Goal: Transaction & Acquisition: Book appointment/travel/reservation

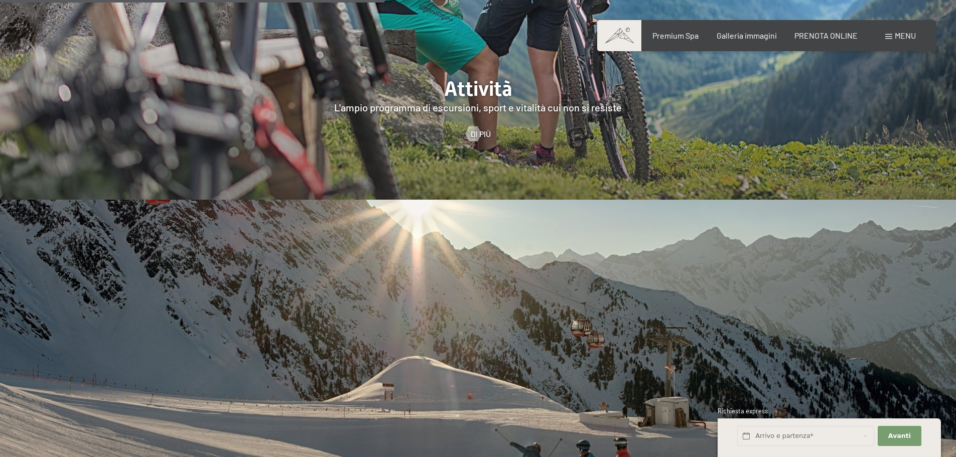
scroll to position [2711, 0]
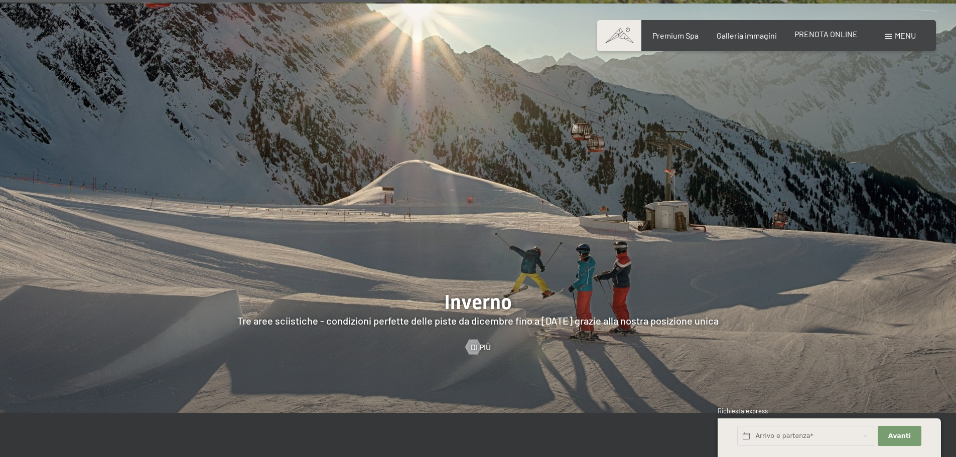
click at [821, 37] on span "PRENOTA ONLINE" at bounding box center [826, 34] width 63 height 10
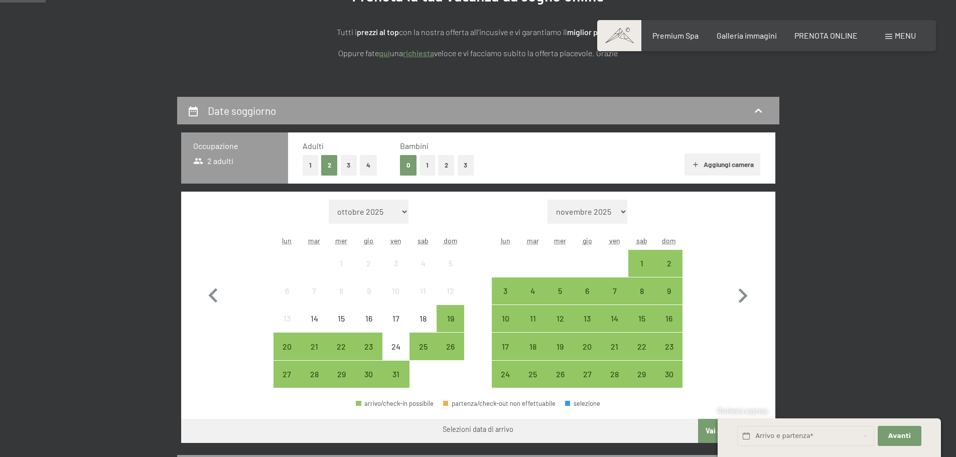
scroll to position [251, 0]
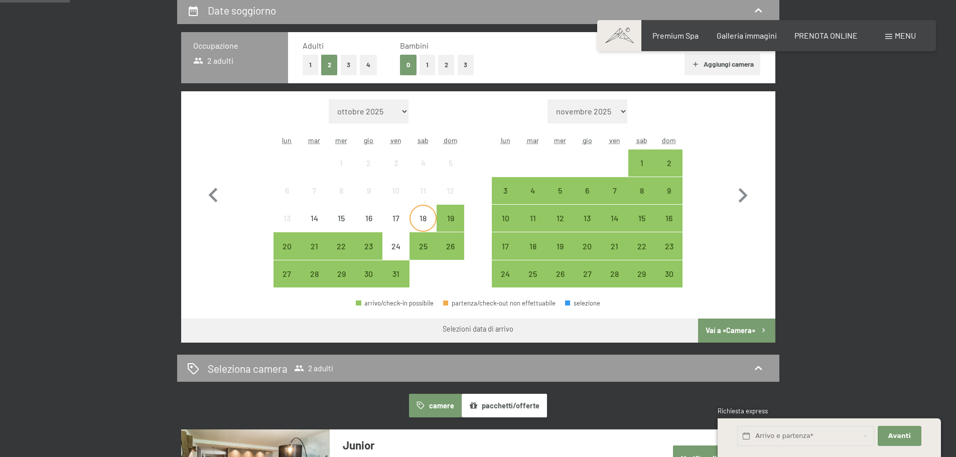
click at [422, 224] on div "18" at bounding box center [423, 226] width 25 height 25
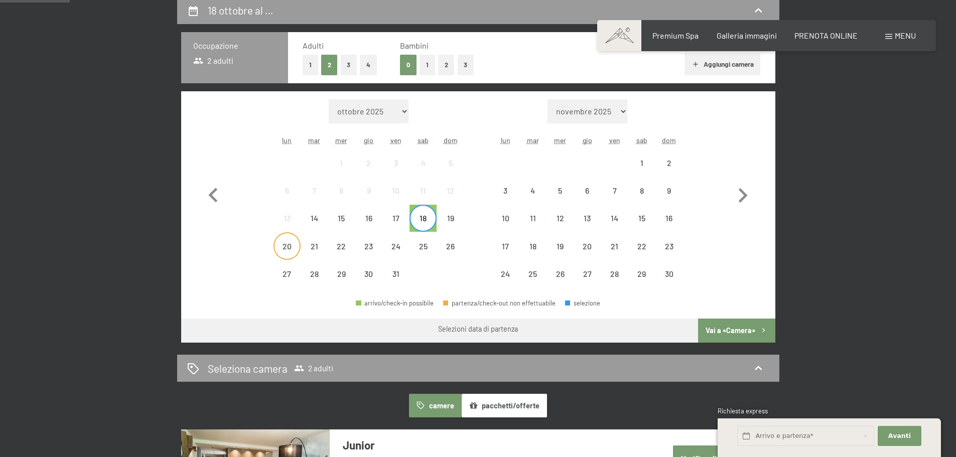
click at [286, 245] on div "20" at bounding box center [287, 254] width 25 height 25
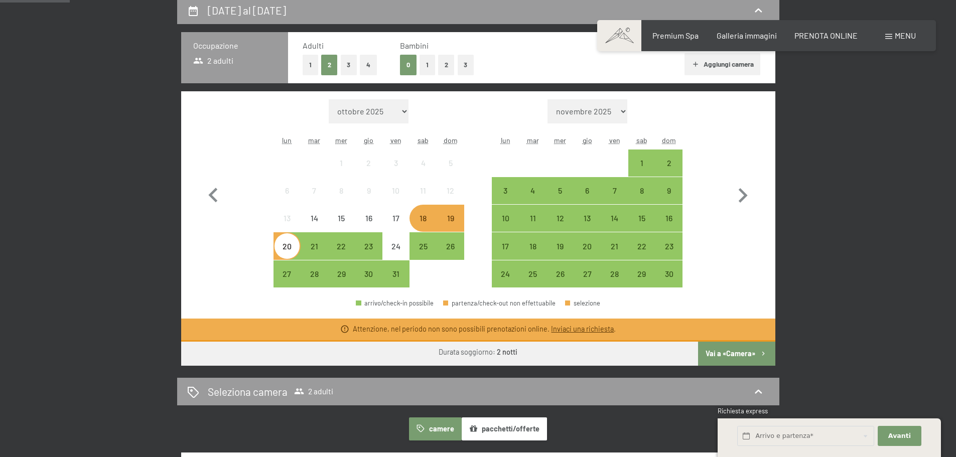
click at [452, 221] on div "19" at bounding box center [450, 226] width 25 height 25
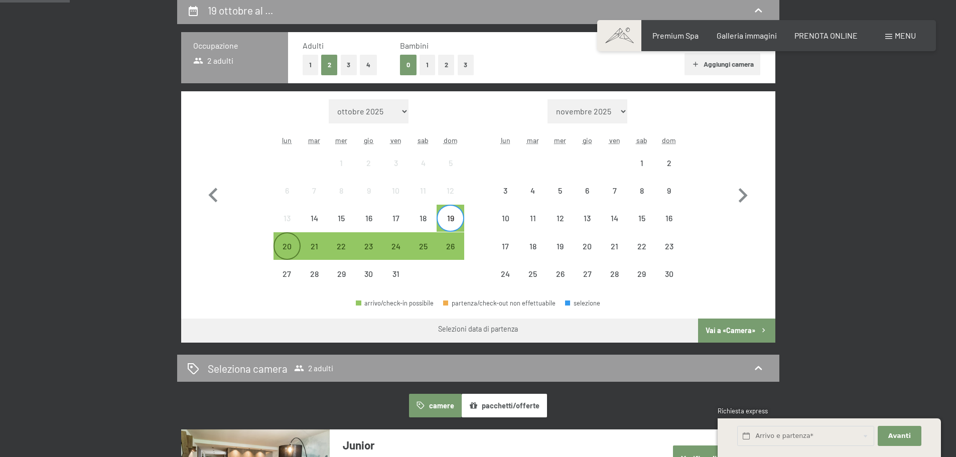
click at [287, 244] on div "20" at bounding box center [287, 254] width 25 height 25
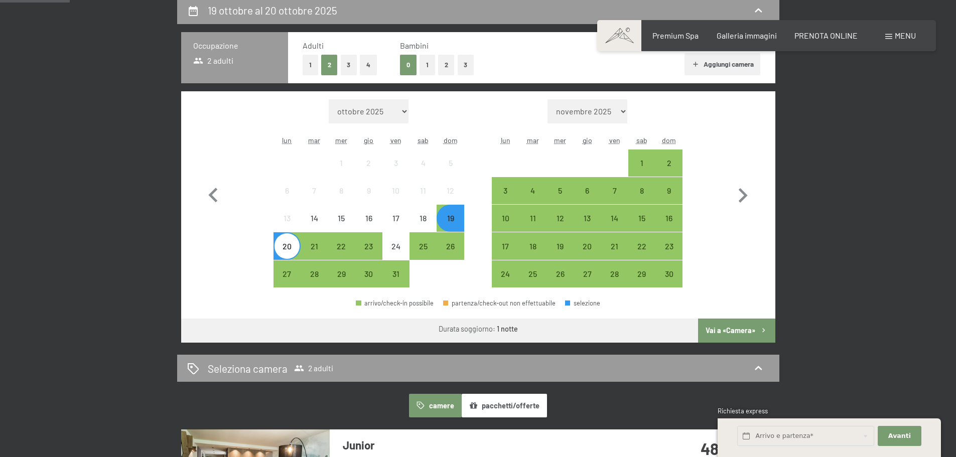
click at [740, 331] on button "Vai a «Camera»" at bounding box center [736, 331] width 77 height 24
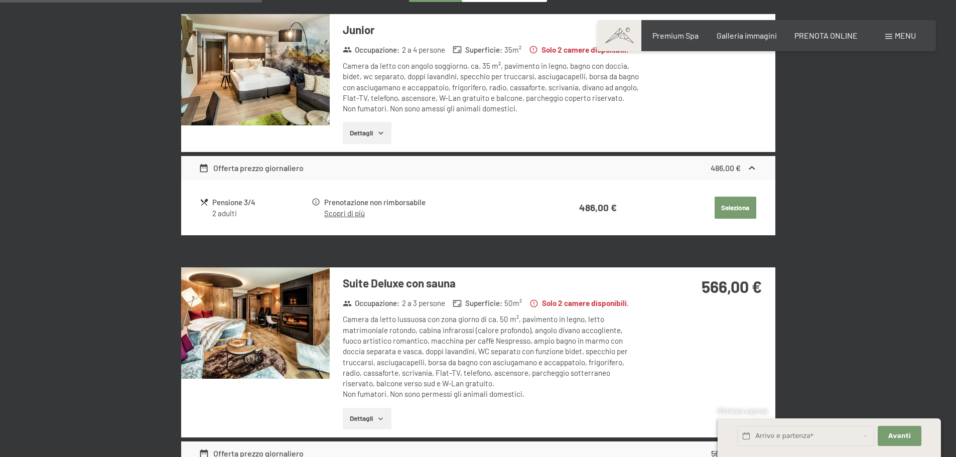
scroll to position [247, 0]
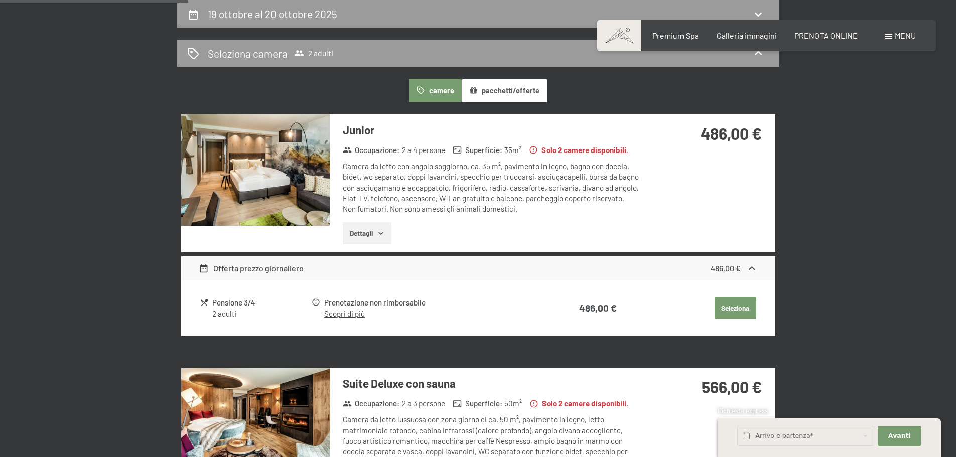
click at [364, 235] on button "Dettagli" at bounding box center [367, 233] width 49 height 22
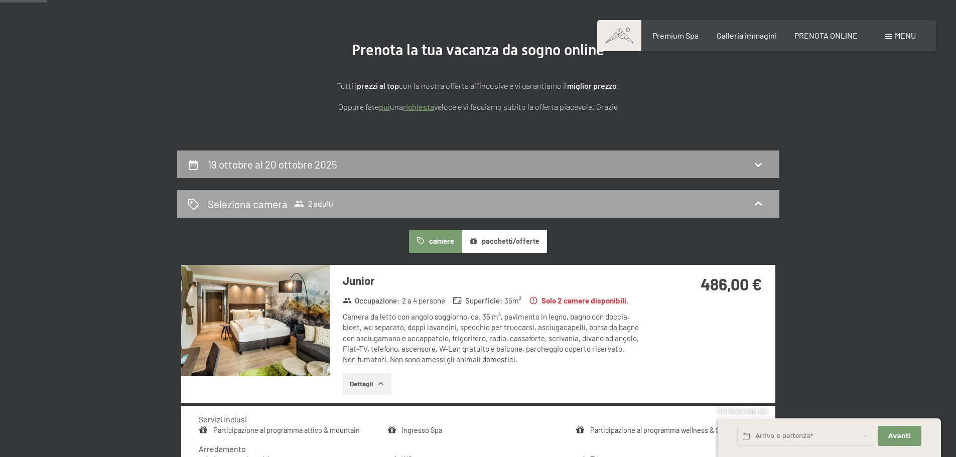
scroll to position [0, 0]
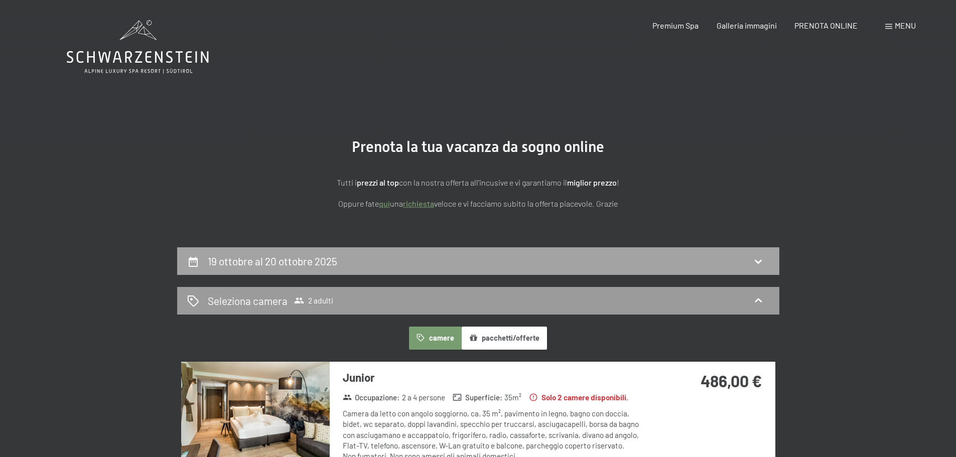
click at [237, 260] on h2 "19 ottobre al 20 ottobre 2025" at bounding box center [273, 261] width 130 height 13
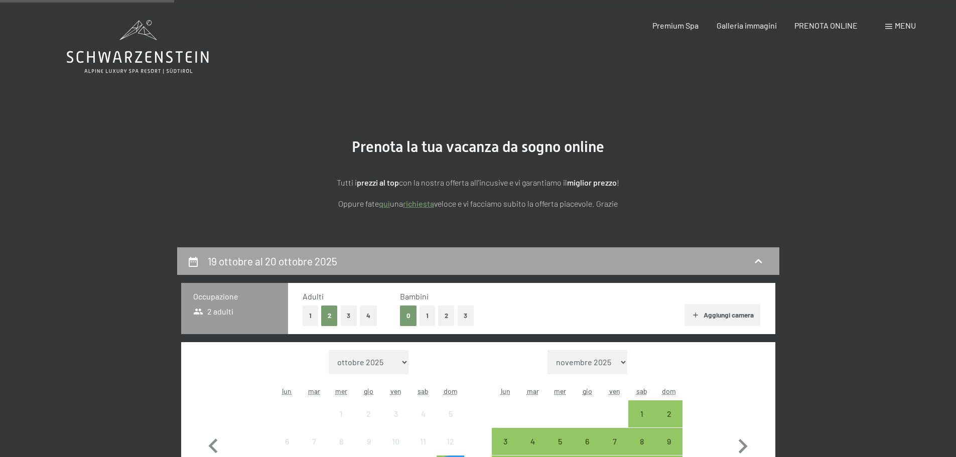
scroll to position [247, 0]
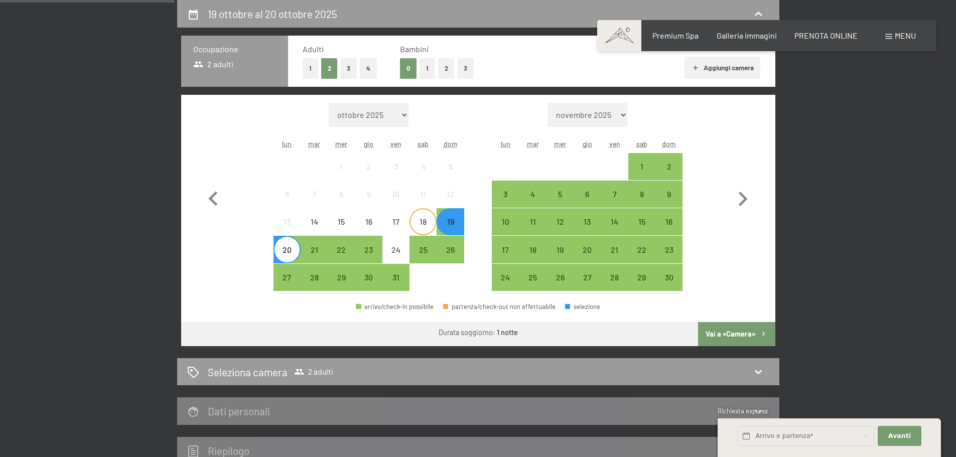
click at [412, 219] on div "18" at bounding box center [423, 230] width 25 height 25
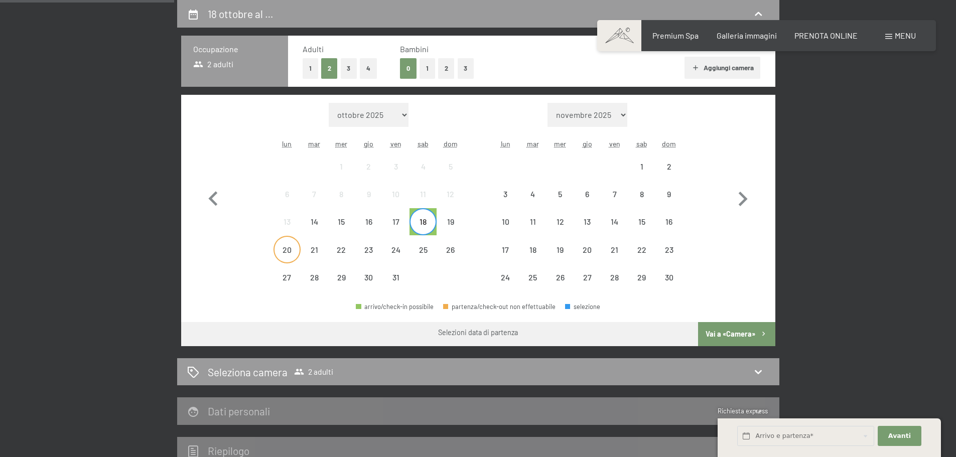
click at [289, 250] on div "20" at bounding box center [287, 258] width 25 height 25
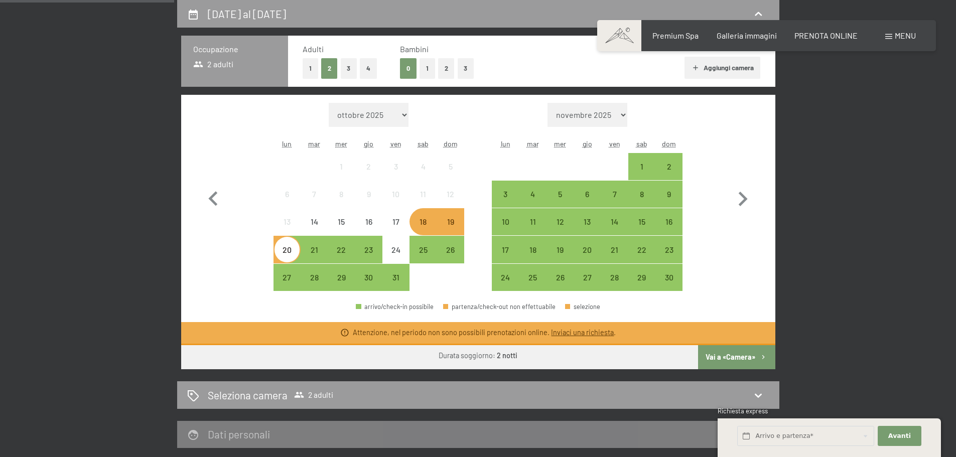
click at [424, 227] on div "18" at bounding box center [423, 230] width 25 height 25
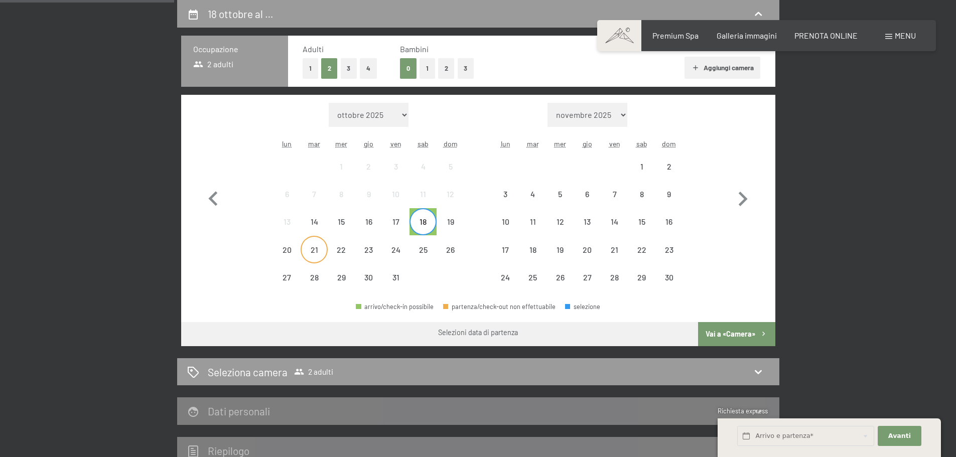
click at [312, 249] on div "21" at bounding box center [314, 258] width 25 height 25
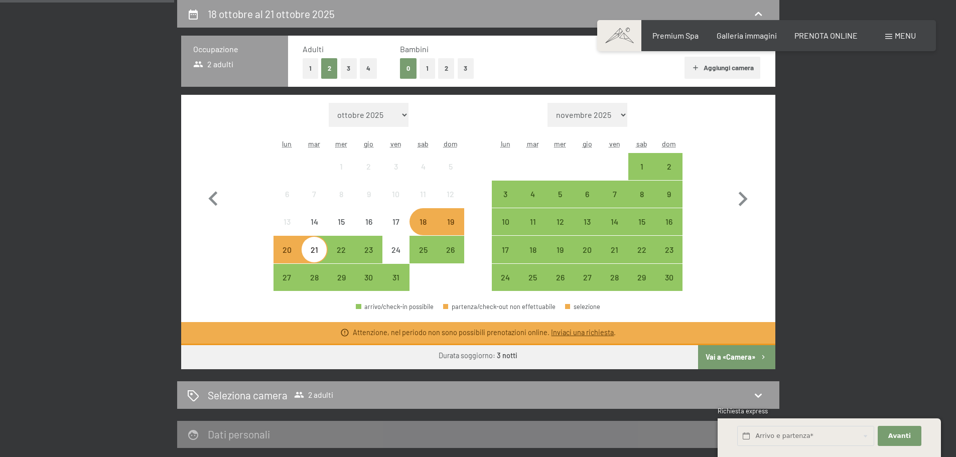
click at [423, 223] on div "18" at bounding box center [423, 230] width 25 height 25
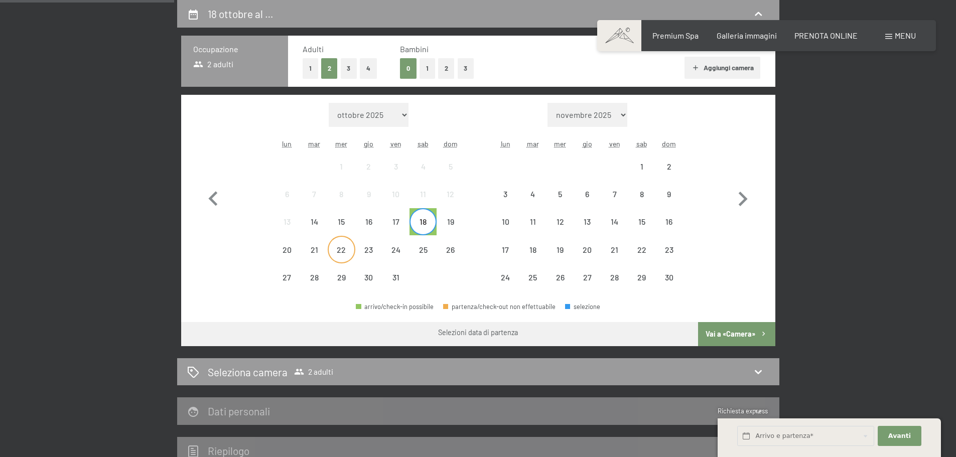
click at [347, 257] on div "22" at bounding box center [341, 258] width 25 height 25
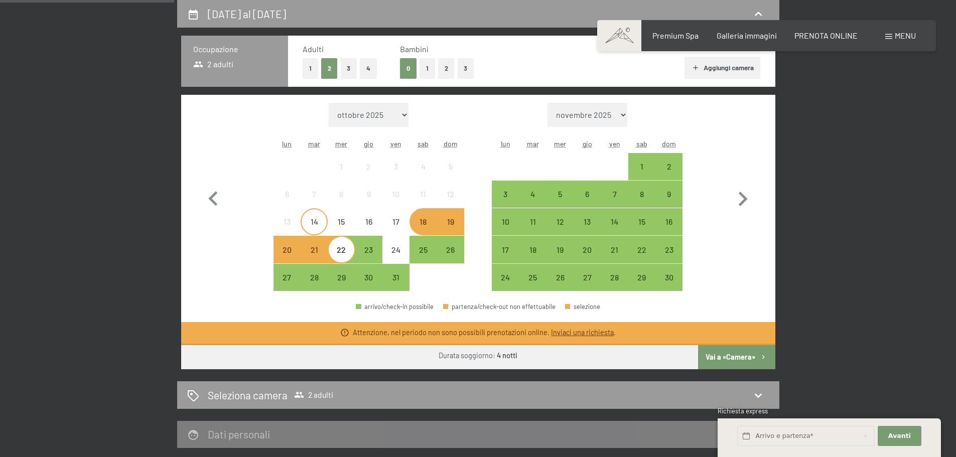
click at [305, 218] on div "14" at bounding box center [314, 230] width 25 height 25
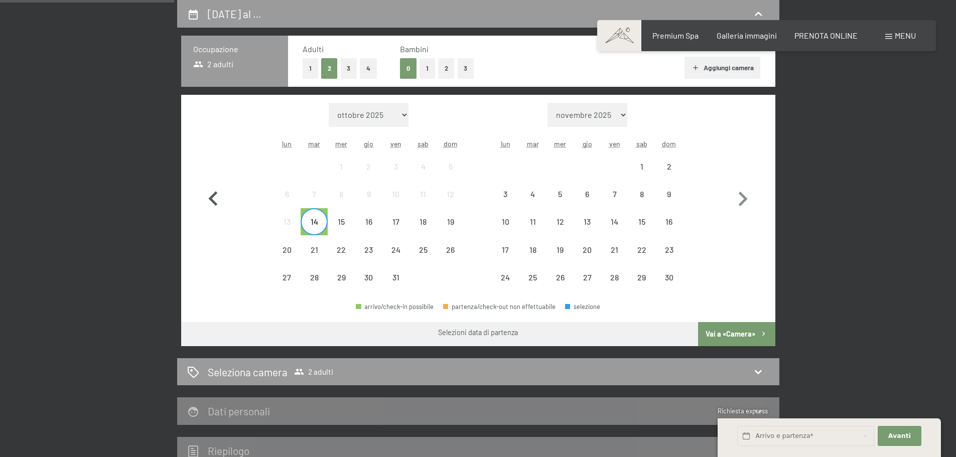
click at [211, 248] on button "button" at bounding box center [213, 197] width 29 height 189
click at [421, 221] on div "18" at bounding box center [423, 230] width 25 height 25
